Goal: Information Seeking & Learning: Learn about a topic

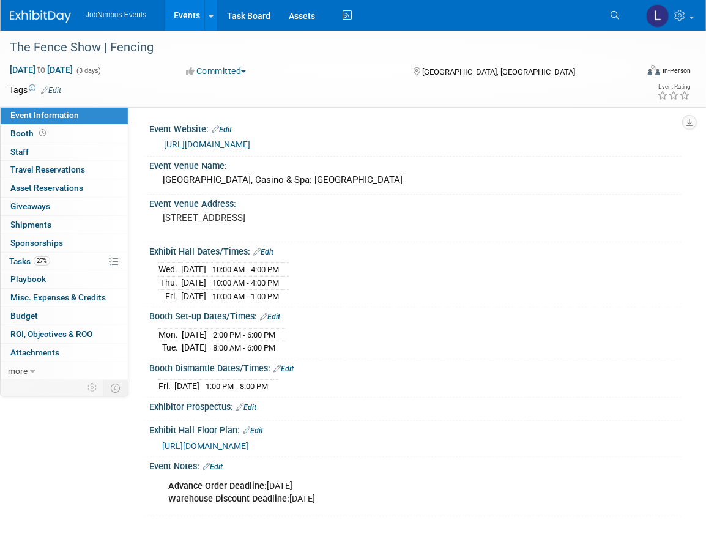
click at [179, 13] on link "Events" at bounding box center [186, 15] width 45 height 31
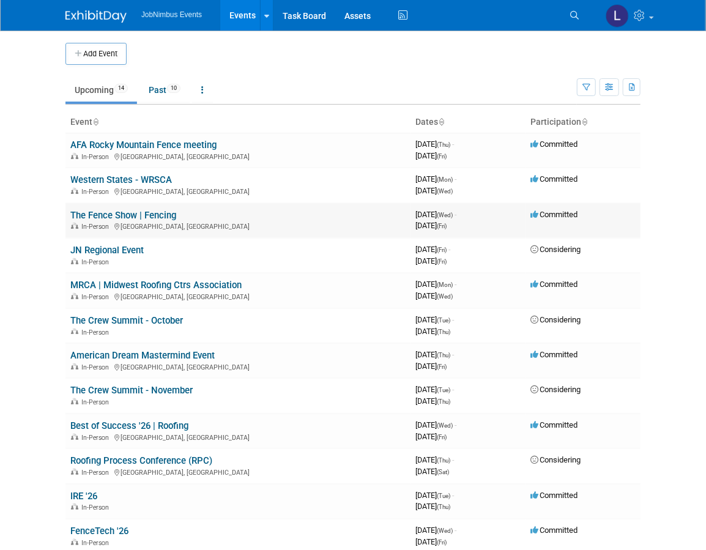
click at [152, 219] on td "The Fence Show | Fencing In-Person Las Vegas, NV" at bounding box center [237, 220] width 345 height 35
click at [155, 210] on link "The Fence Show | Fencing" at bounding box center [123, 215] width 106 height 11
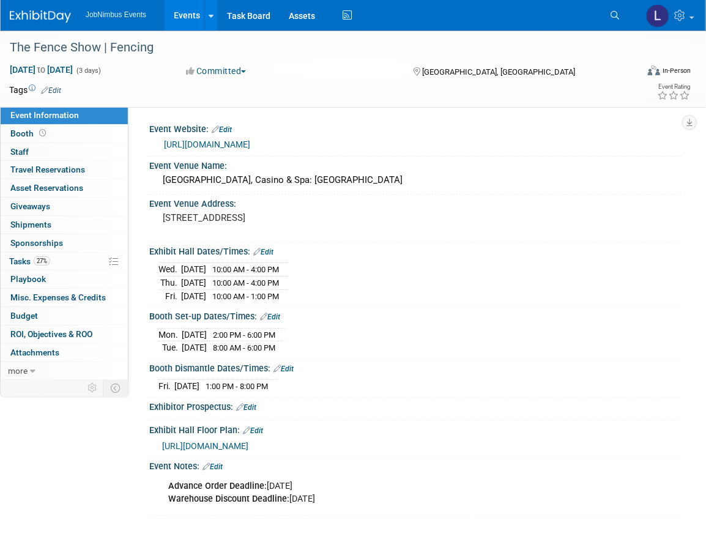
click at [244, 144] on link "[URL][DOMAIN_NAME]" at bounding box center [207, 144] width 86 height 10
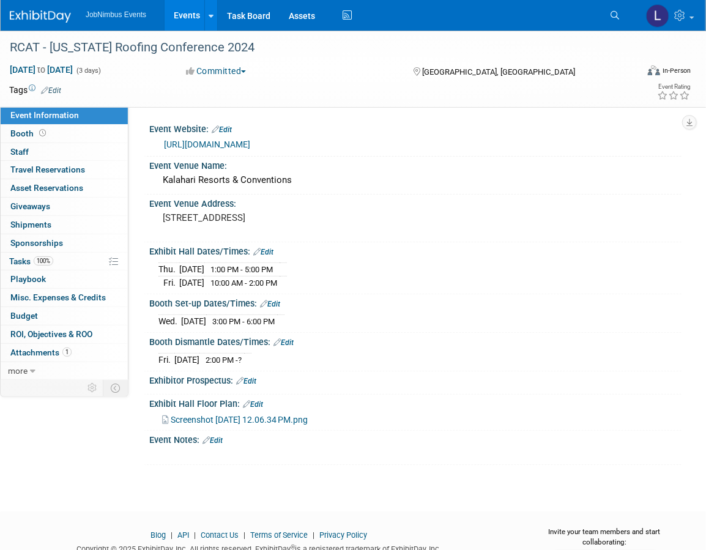
click at [190, 12] on link "Events" at bounding box center [186, 15] width 45 height 31
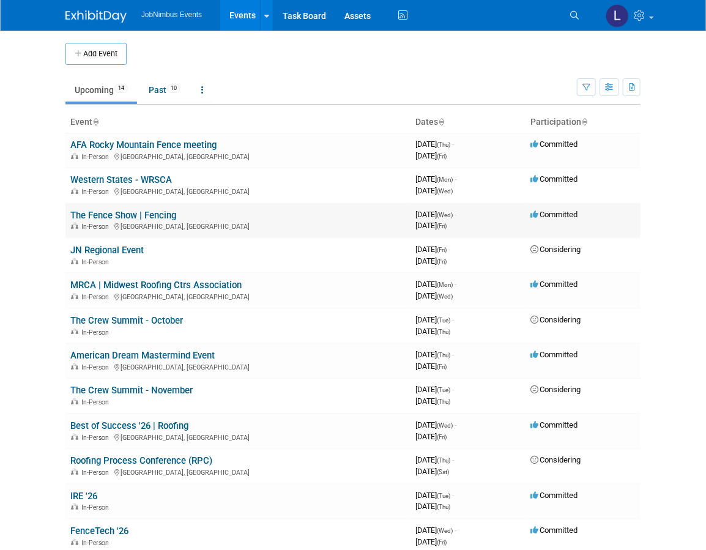
click at [139, 215] on link "The Fence Show | Fencing" at bounding box center [123, 215] width 106 height 11
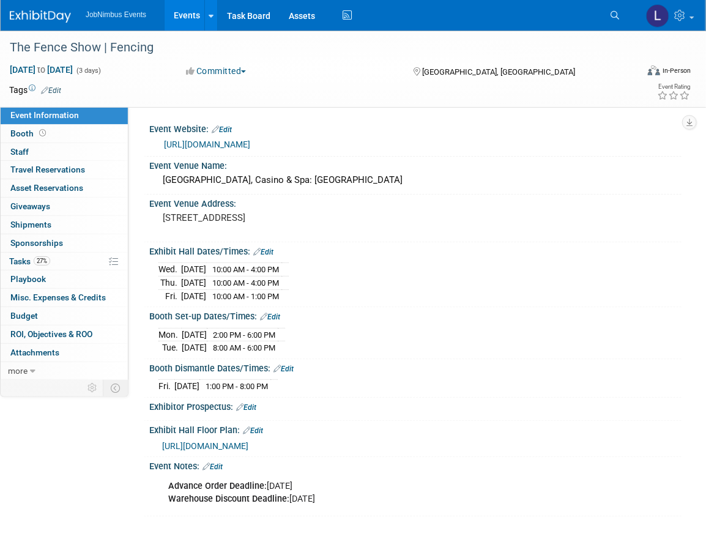
click at [225, 144] on link "[URL][DOMAIN_NAME]" at bounding box center [207, 144] width 86 height 10
click at [51, 133] on link "Booth" at bounding box center [64, 134] width 127 height 18
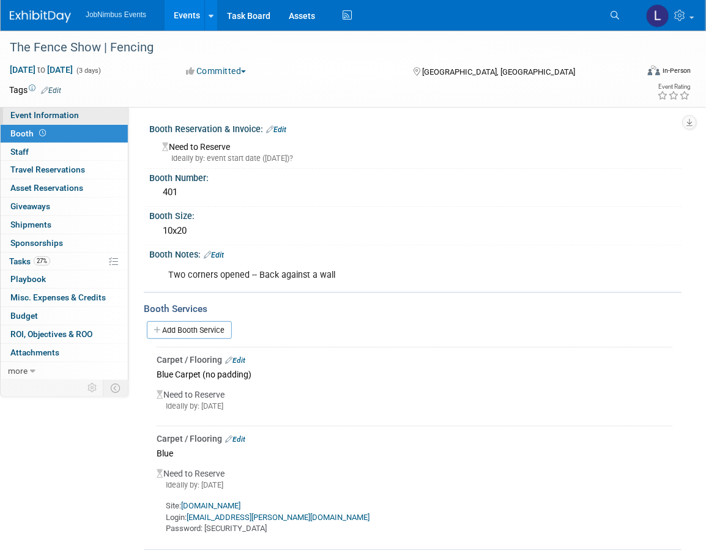
click at [55, 110] on span "Event Information" at bounding box center [44, 115] width 68 height 10
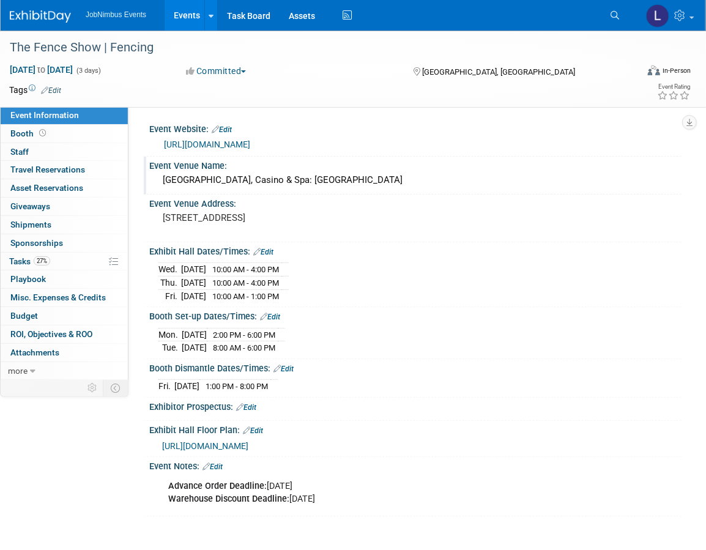
scroll to position [2, 0]
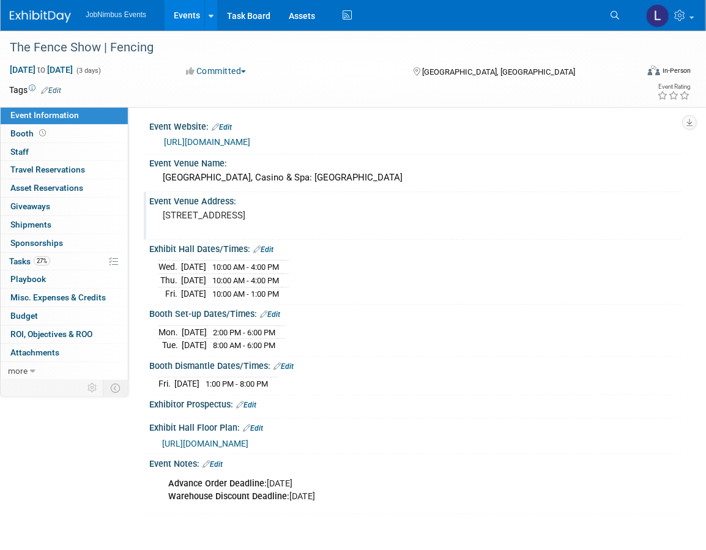
click at [237, 212] on pre "9777 South Las Vegas Blvd, Las Vegas, NV 89183" at bounding box center [260, 215] width 195 height 11
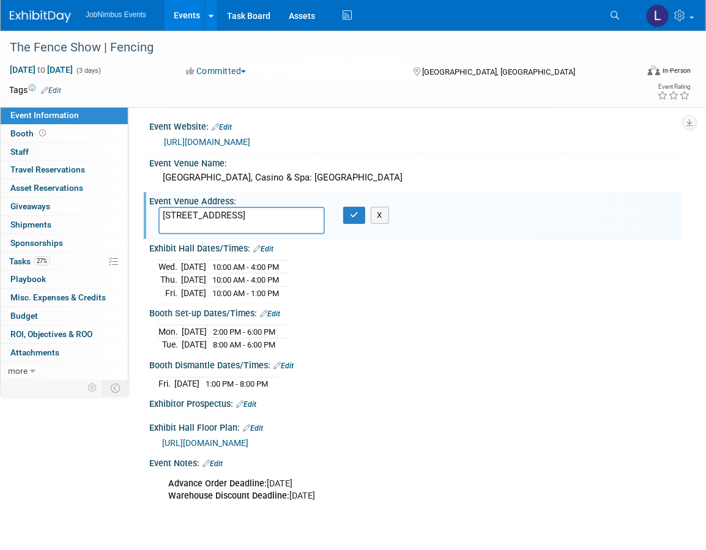
drag, startPoint x: 234, startPoint y: 224, endPoint x: 156, endPoint y: 210, distance: 79.4
click at [156, 210] on div "9777 South Las Vegas Blvd, Las Vegas, NV 89183" at bounding box center [241, 221] width 185 height 28
click at [303, 185] on div "South Point Hotel, Casino & Spa: Expo Center" at bounding box center [415, 177] width 514 height 19
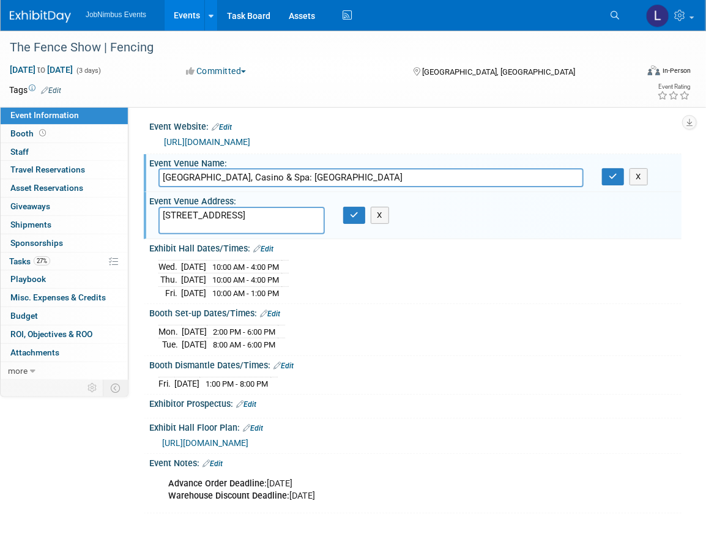
drag, startPoint x: 357, startPoint y: 174, endPoint x: 158, endPoint y: 172, distance: 198.7
click at [158, 172] on input "South Point Hotel, Casino & Spa: Expo Center" at bounding box center [370, 177] width 425 height 19
drag, startPoint x: 237, startPoint y: 225, endPoint x: 161, endPoint y: 213, distance: 76.1
click at [161, 213] on textarea "9777 South Las Vegas Blvd, Las Vegas, NV 89183" at bounding box center [241, 221] width 166 height 28
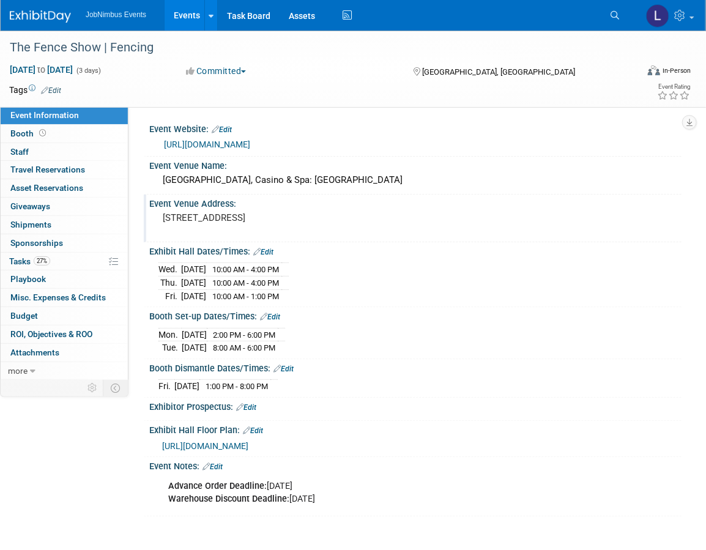
click at [368, 215] on div "9777 South Las Vegas Blvd, Las Vegas, NV 89183" at bounding box center [260, 223] width 222 height 29
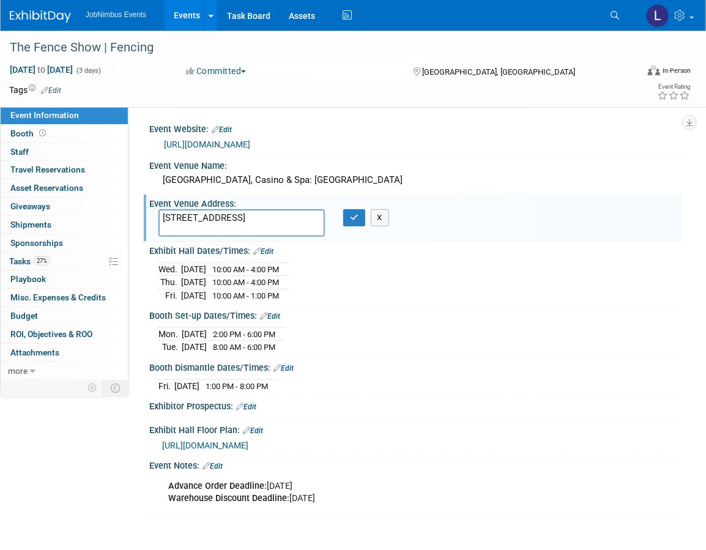
drag, startPoint x: 208, startPoint y: 226, endPoint x: 239, endPoint y: 227, distance: 31.2
click at [239, 227] on textarea "9777 South Las Vegas Blvd, Las Vegas, NV 89183" at bounding box center [241, 223] width 166 height 28
